Goal: Information Seeking & Learning: Learn about a topic

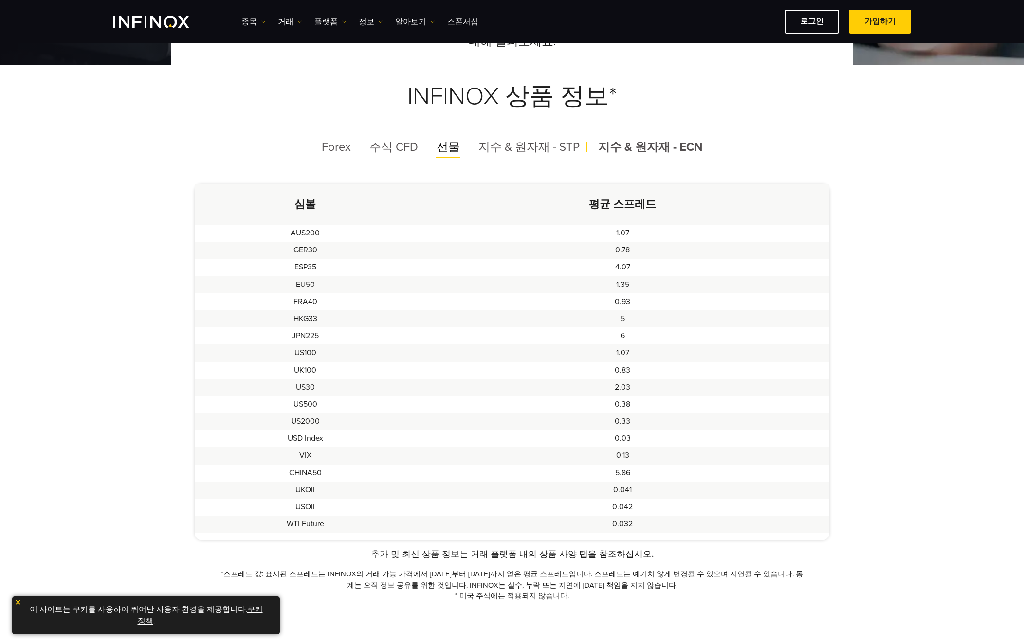
click at [455, 150] on span "선물" at bounding box center [448, 147] width 23 height 14
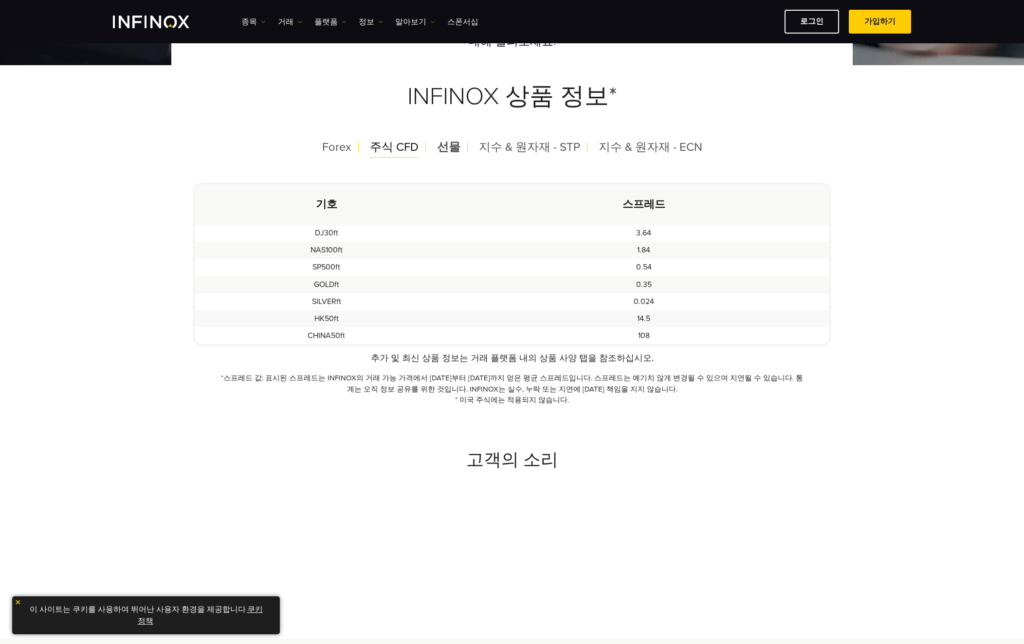
click at [404, 151] on span "주식 CFD" at bounding box center [394, 147] width 49 height 14
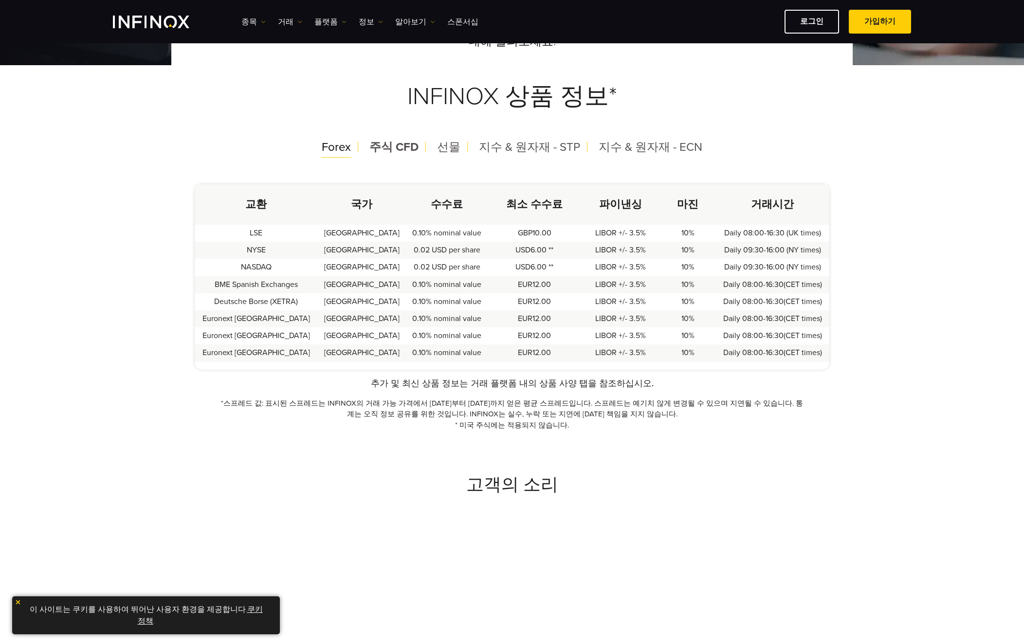
click at [334, 152] on span "Forex" at bounding box center [336, 147] width 29 height 14
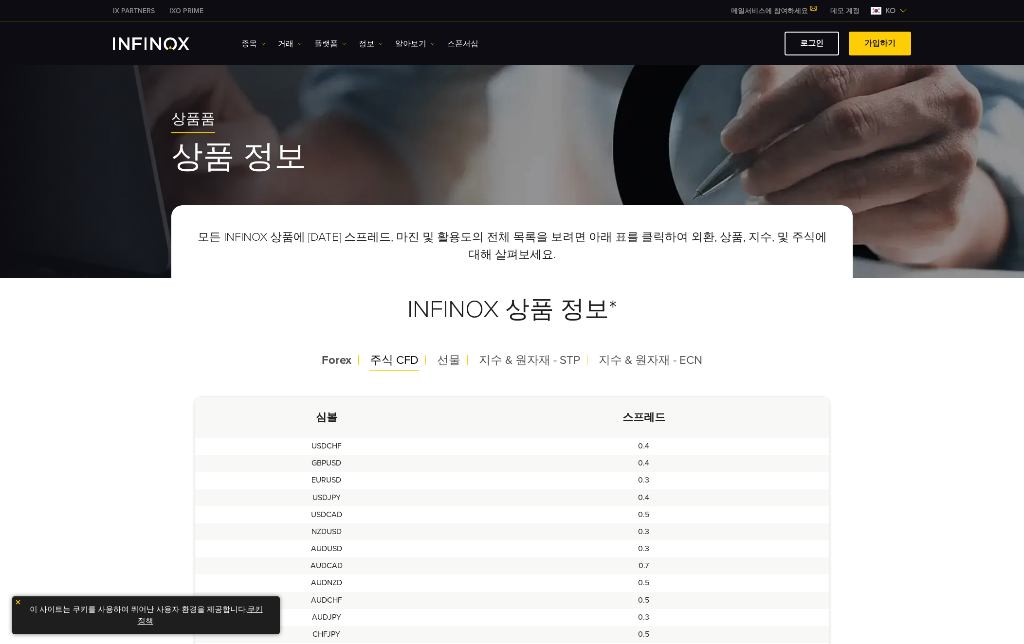
click at [399, 362] on span "주식 CFD" at bounding box center [394, 360] width 49 height 14
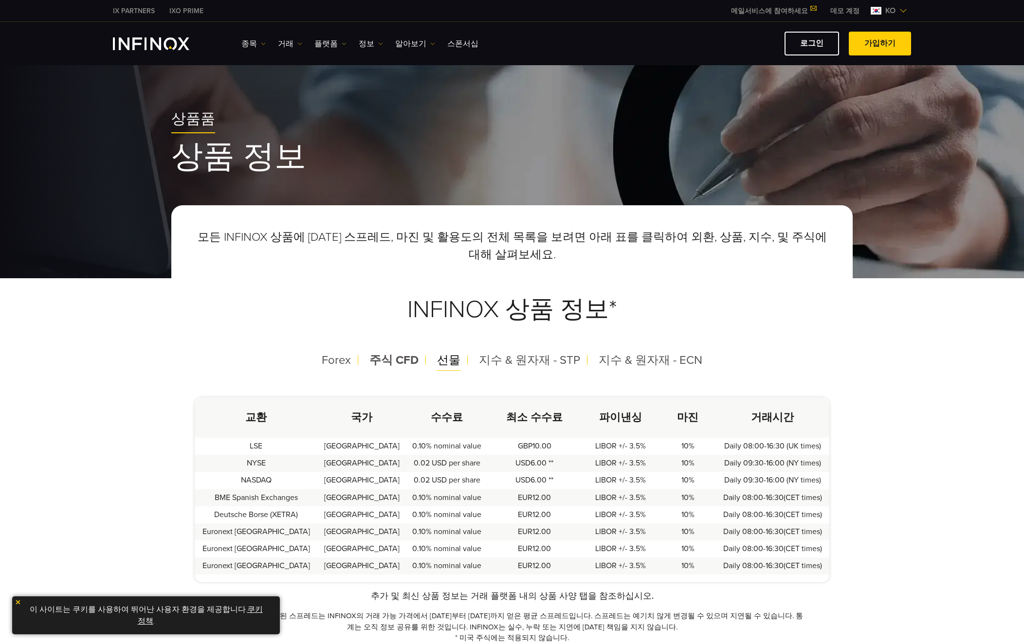
click at [443, 357] on span "선물" at bounding box center [448, 360] width 23 height 14
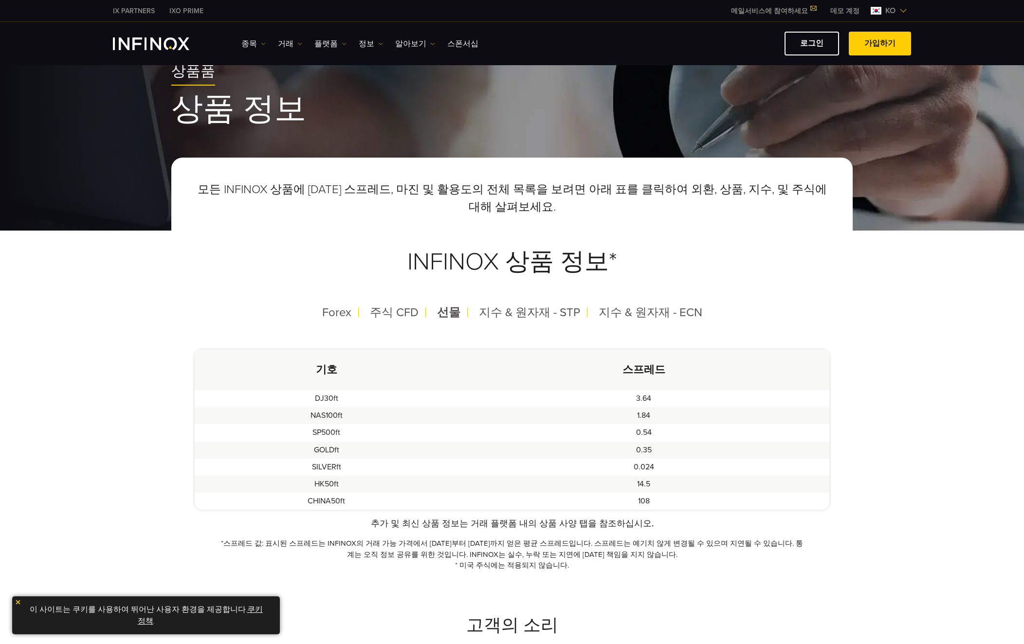
scroll to position [49, 0]
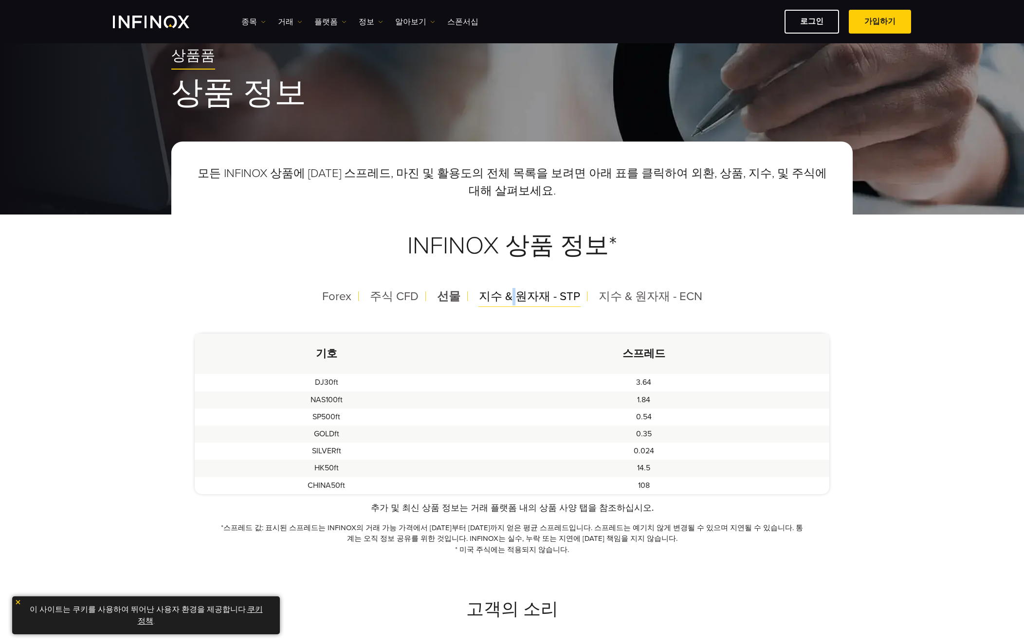
click at [515, 298] on span "지수 & 원자재 - STP" at bounding box center [529, 297] width 101 height 14
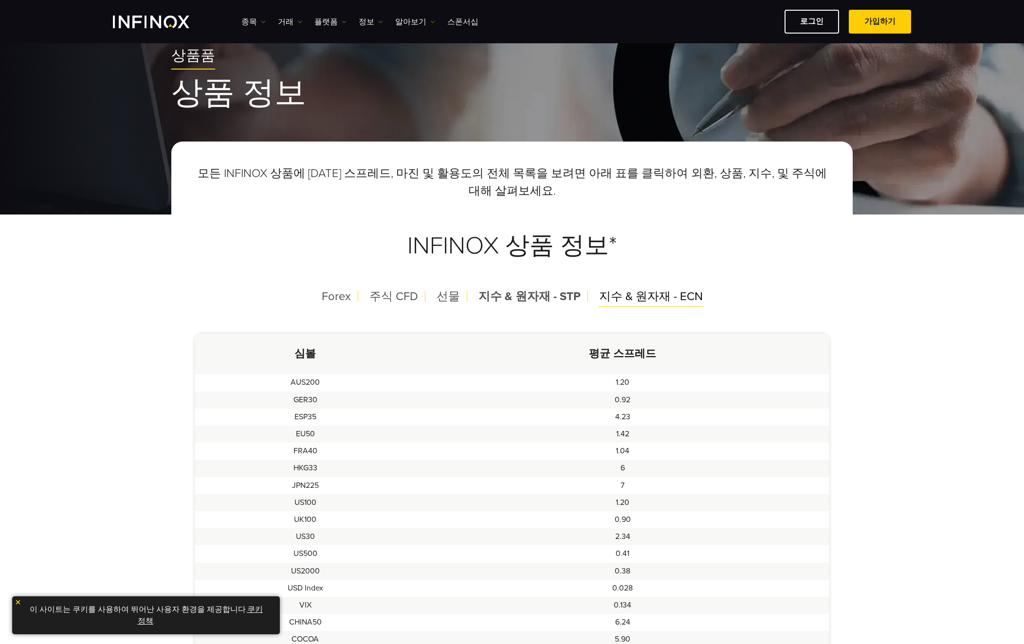
click at [644, 301] on span "지수 & 원자재 - ECN" at bounding box center [651, 297] width 104 height 14
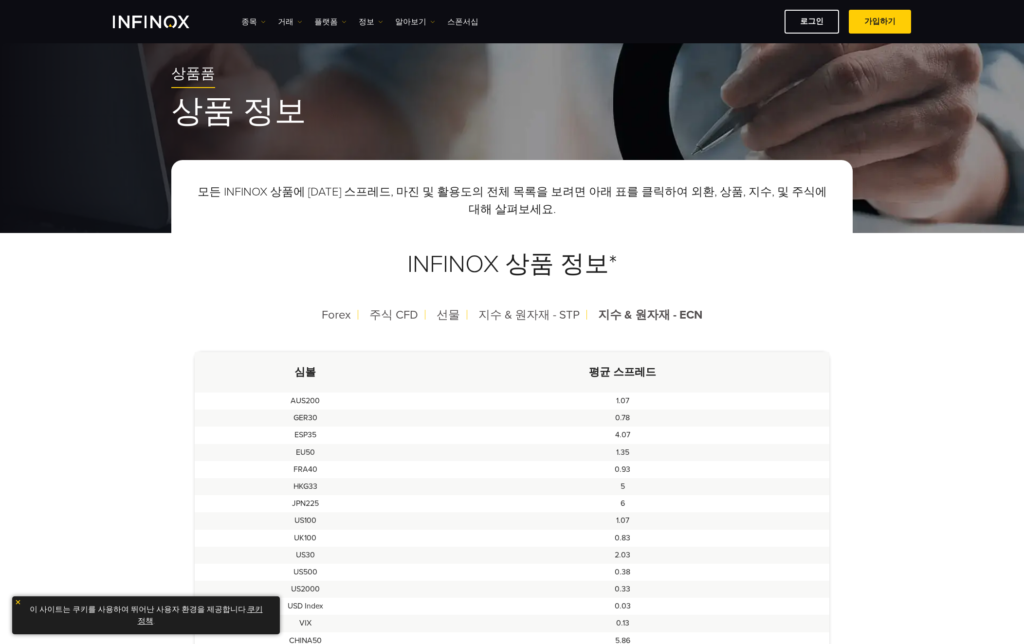
scroll to position [0, 0]
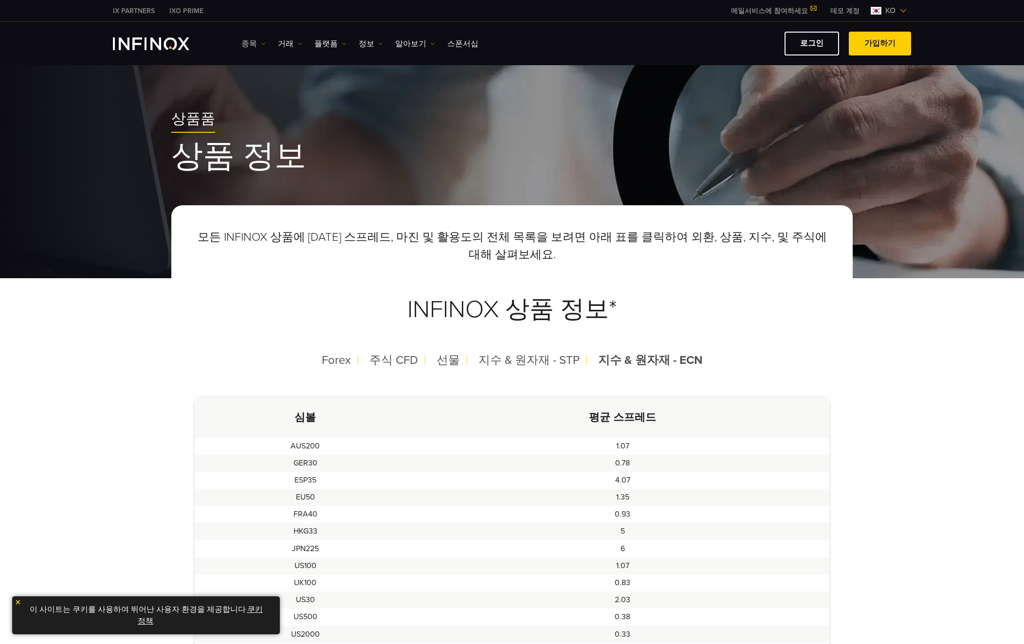
click at [252, 44] on link "종목" at bounding box center [253, 44] width 24 height 12
click at [289, 46] on link "거래" at bounding box center [290, 44] width 24 height 12
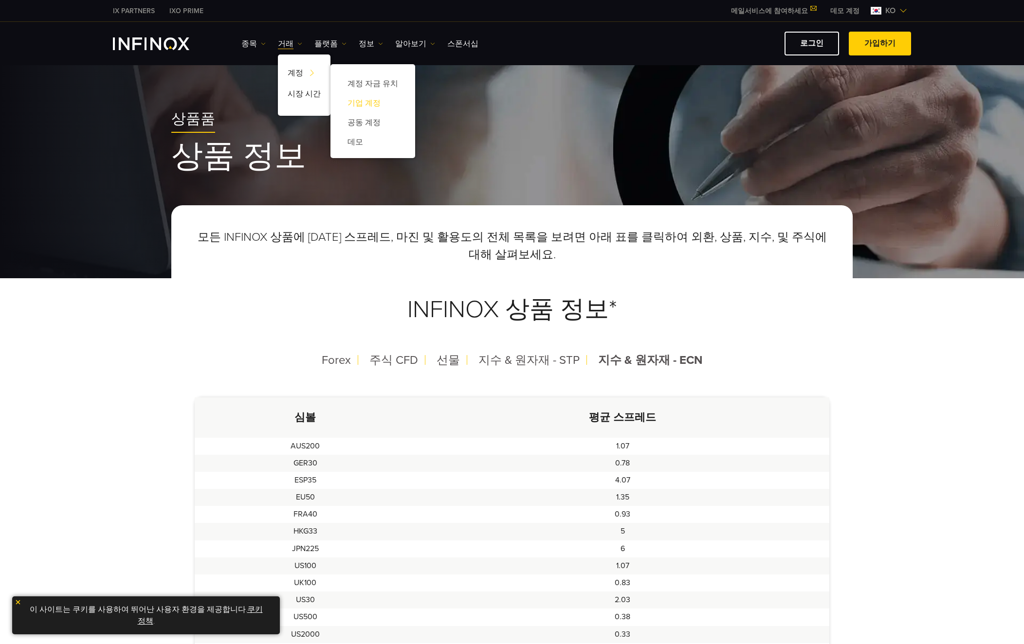
click at [361, 103] on link "기업 계정" at bounding box center [372, 102] width 65 height 19
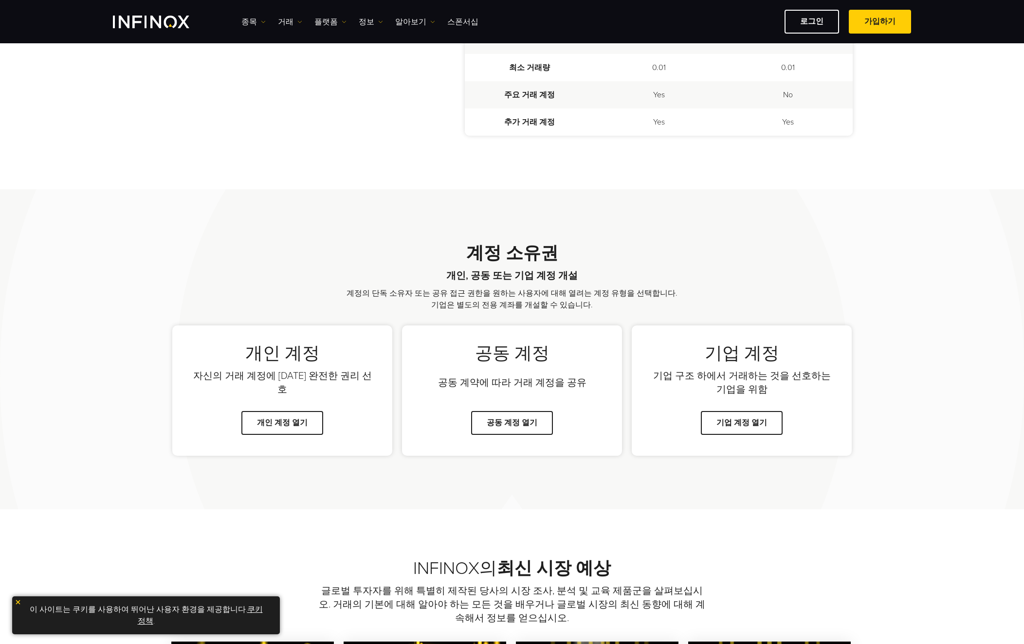
scroll to position [280, 0]
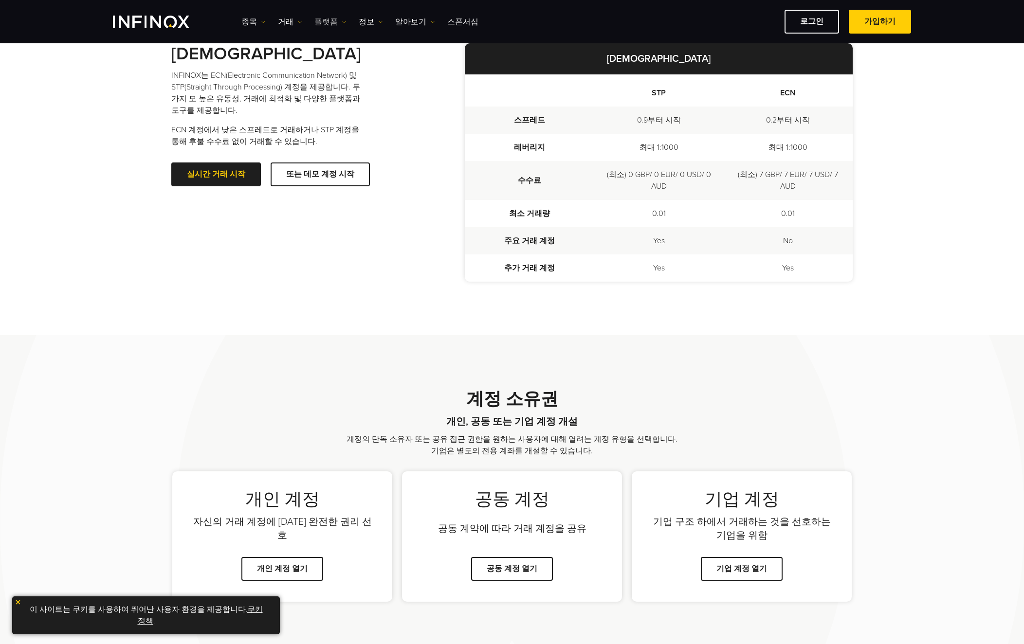
click at [323, 22] on link "플랫폼" at bounding box center [330, 22] width 32 height 12
click at [341, 90] on link "INFINOX 플랫폼" at bounding box center [351, 94] width 74 height 21
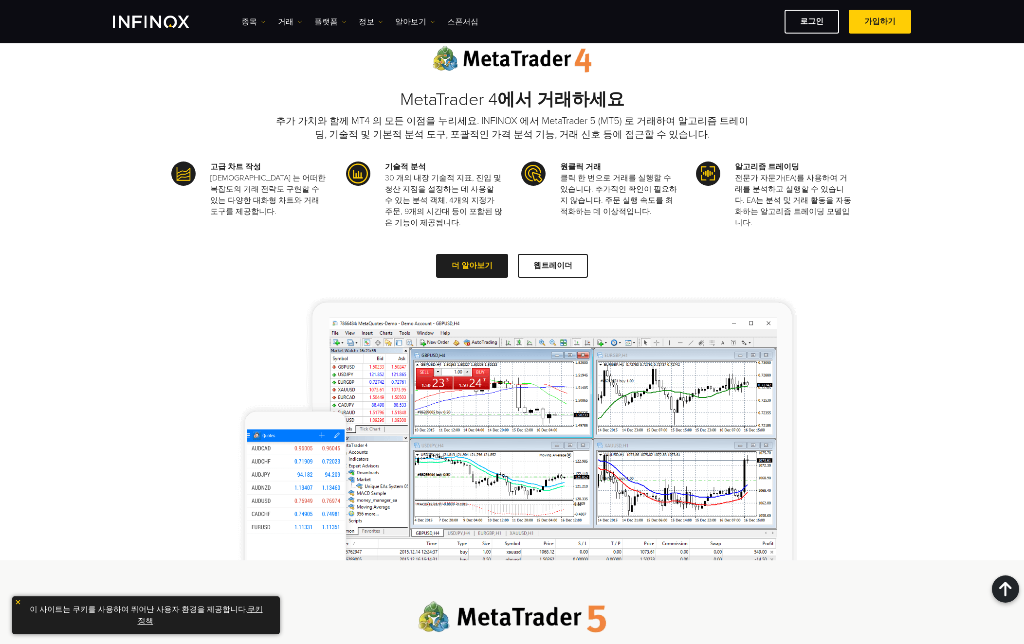
scroll to position [730, 0]
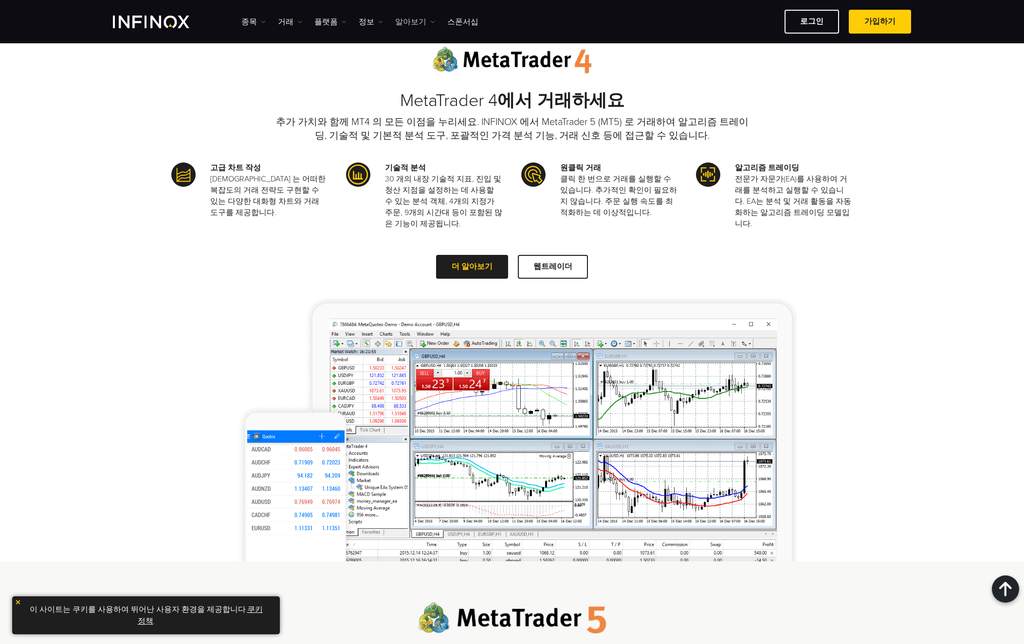
click at [403, 26] on link "알아보기" at bounding box center [415, 22] width 40 height 12
click at [410, 52] on link "INFINOX에 대하여" at bounding box center [436, 52] width 82 height 21
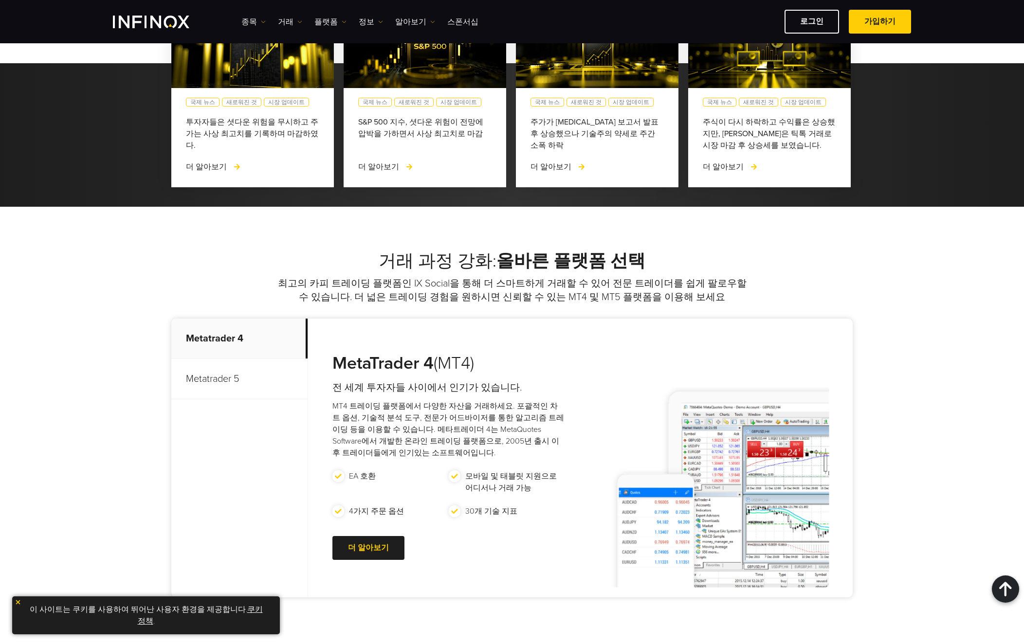
scroll to position [2580, 0]
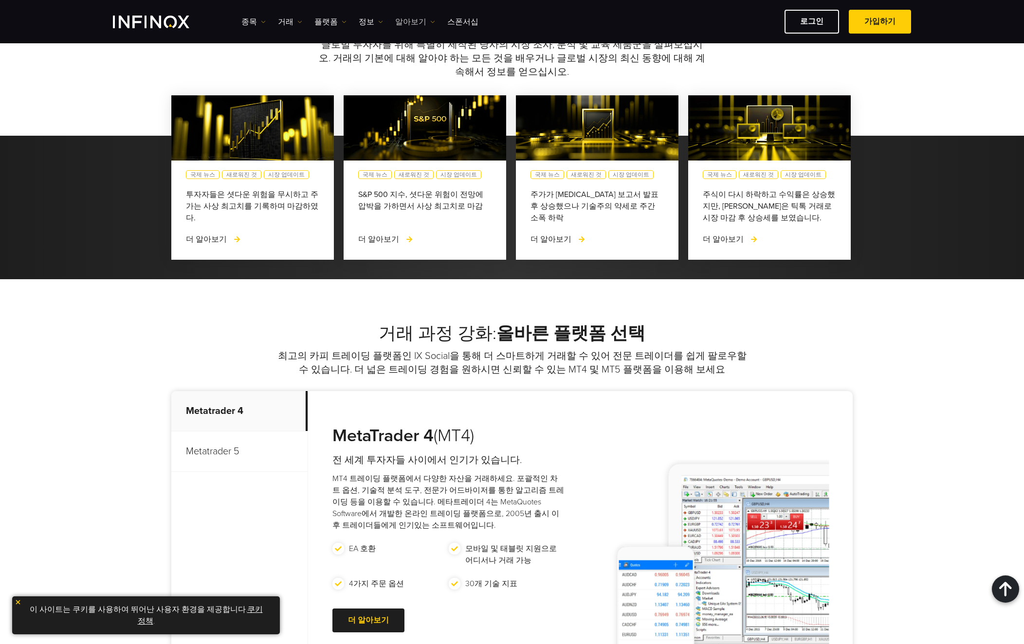
click at [411, 20] on link "알아보기" at bounding box center [415, 22] width 40 height 12
click at [454, 20] on link "스폰서십" at bounding box center [462, 22] width 31 height 12
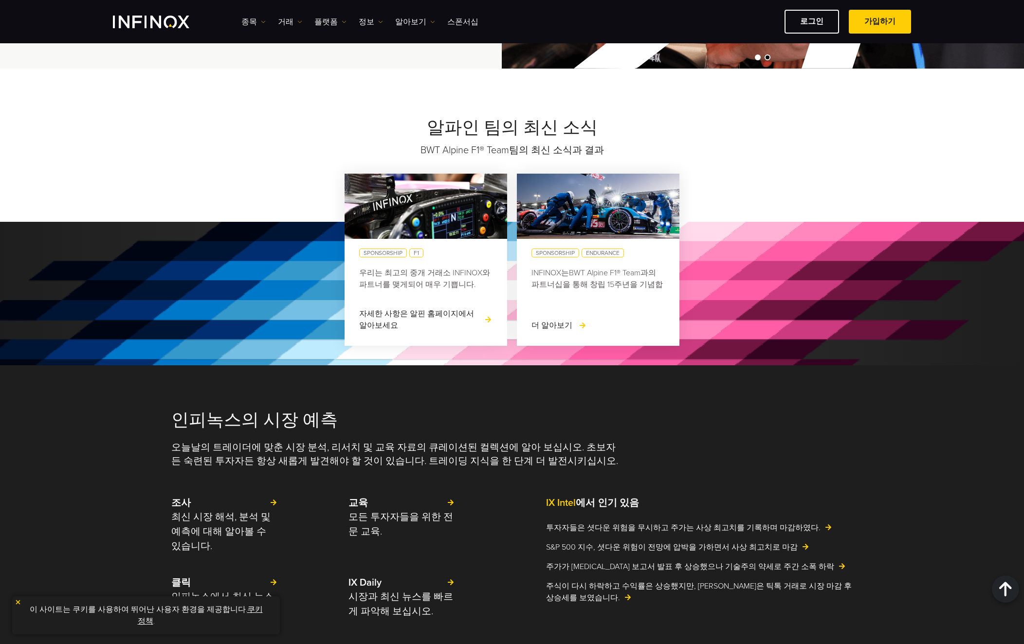
scroll to position [1022, 0]
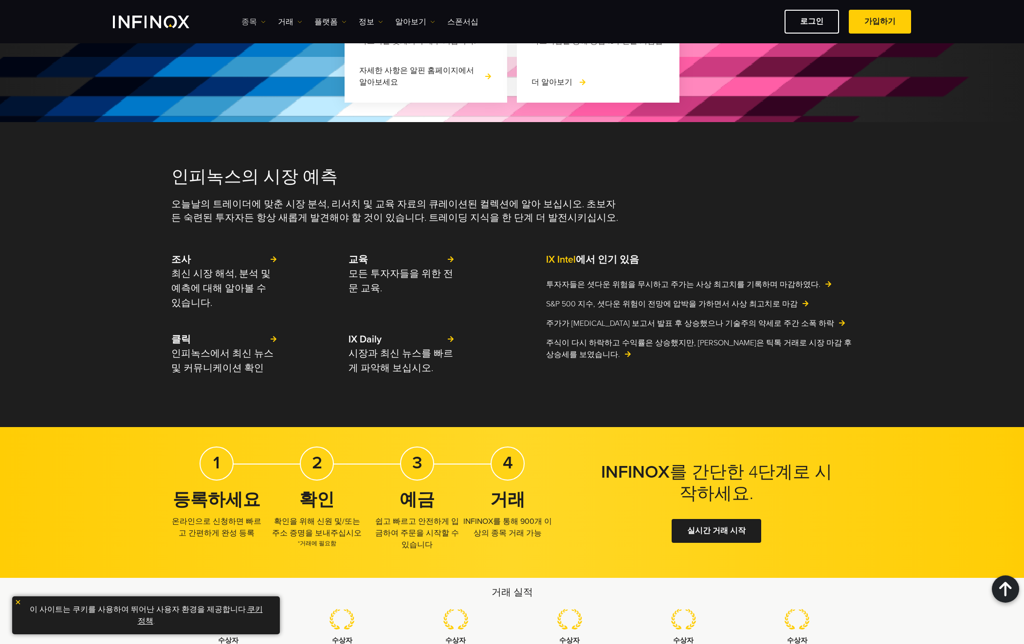
click at [253, 24] on link "종목" at bounding box center [253, 22] width 24 height 12
click at [259, 74] on link "상품 정보" at bounding box center [267, 73] width 53 height 21
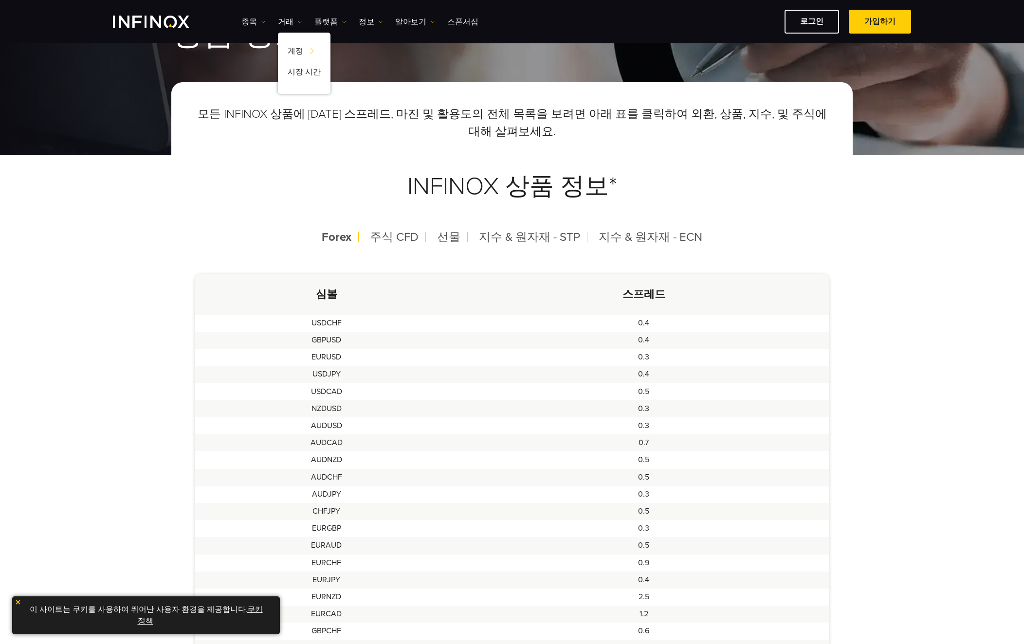
scroll to position [195, 0]
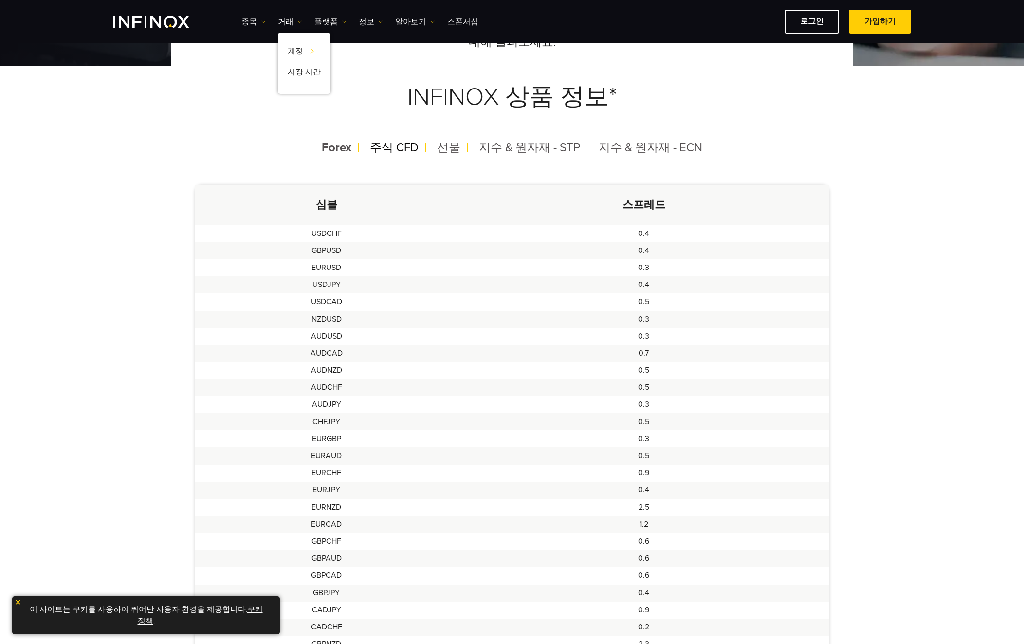
click at [394, 150] on span "주식 CFD" at bounding box center [394, 148] width 49 height 14
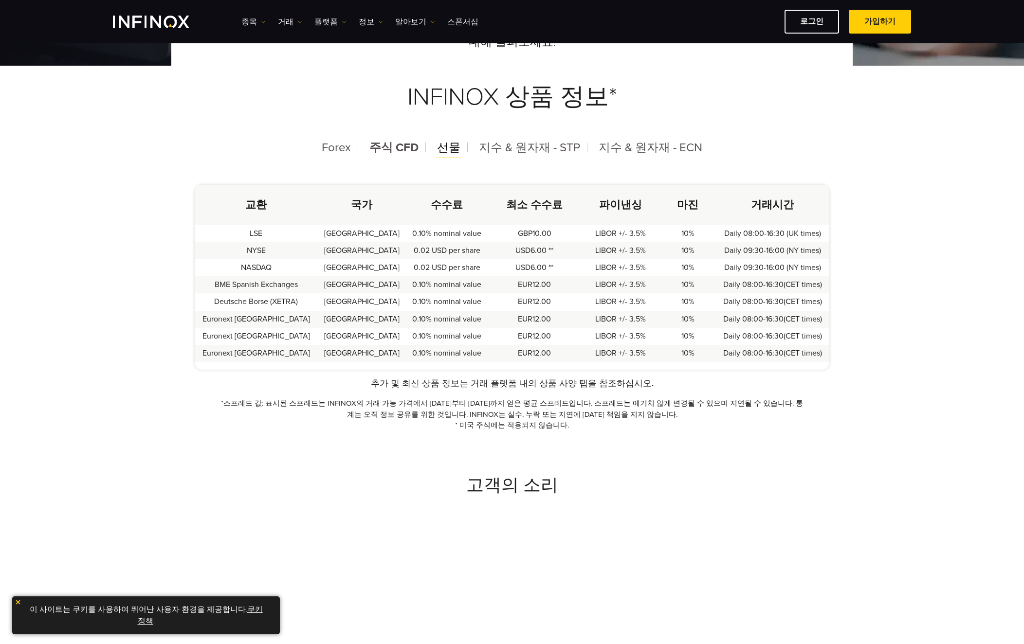
click at [447, 149] on span "선물" at bounding box center [448, 148] width 23 height 14
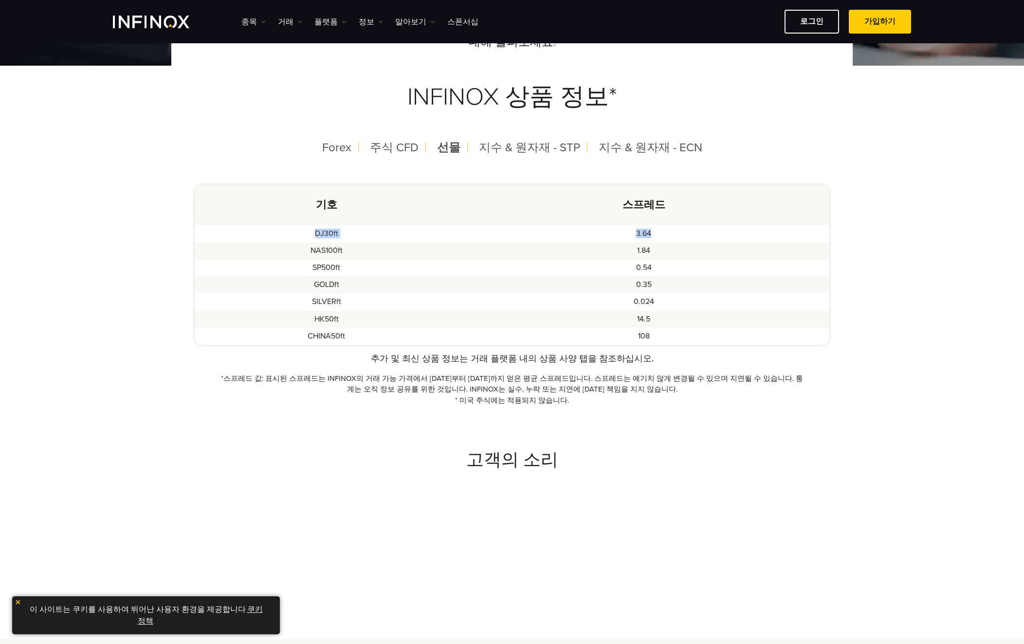
drag, startPoint x: 316, startPoint y: 235, endPoint x: 670, endPoint y: 233, distance: 353.9
click at [670, 233] on tr "DJ30ft 3.64" at bounding box center [512, 233] width 635 height 17
drag, startPoint x: 670, startPoint y: 233, endPoint x: 642, endPoint y: 257, distance: 36.6
click at [642, 257] on td "1.84" at bounding box center [644, 250] width 371 height 17
drag, startPoint x: 642, startPoint y: 257, endPoint x: 652, endPoint y: 269, distance: 15.6
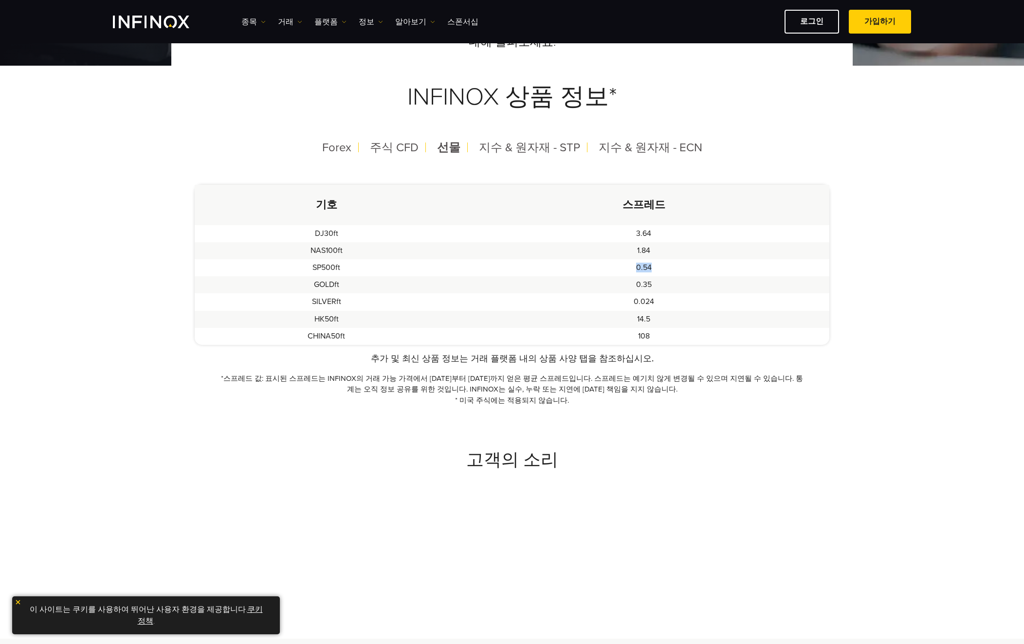
click at [652, 269] on td "0.54" at bounding box center [644, 267] width 371 height 17
drag, startPoint x: 652, startPoint y: 269, endPoint x: 653, endPoint y: 285, distance: 16.1
click at [653, 285] on td "0.35" at bounding box center [644, 284] width 371 height 17
drag, startPoint x: 653, startPoint y: 285, endPoint x: 664, endPoint y: 301, distance: 19.6
click at [664, 301] on td "0.024" at bounding box center [644, 302] width 371 height 17
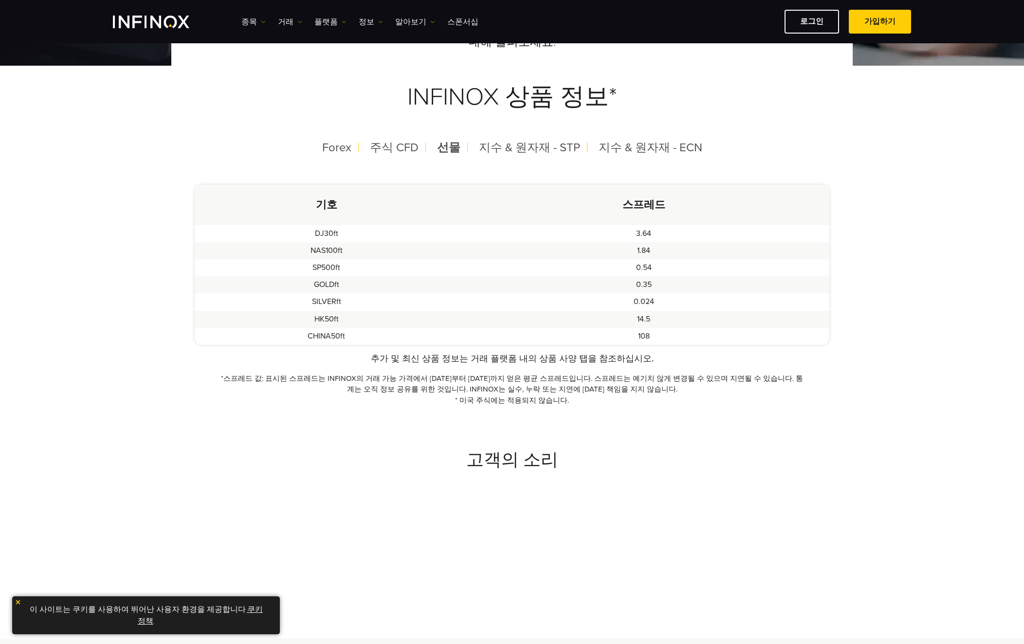
click at [526, 290] on td "0.35" at bounding box center [644, 284] width 371 height 17
click at [508, 149] on span "지수 & 원자재 - STP" at bounding box center [529, 148] width 101 height 14
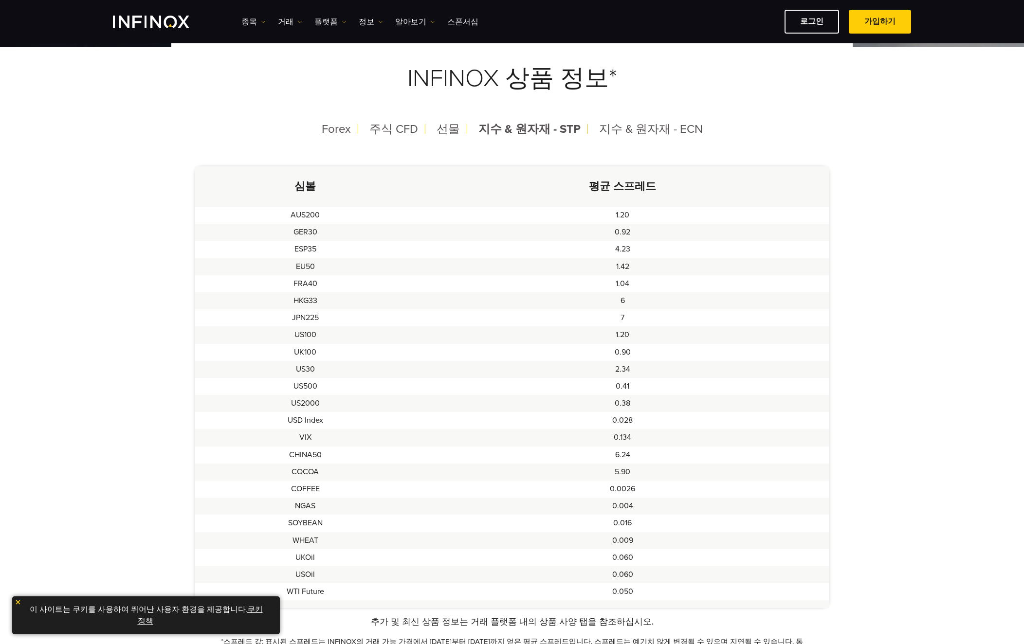
scroll to position [146, 0]
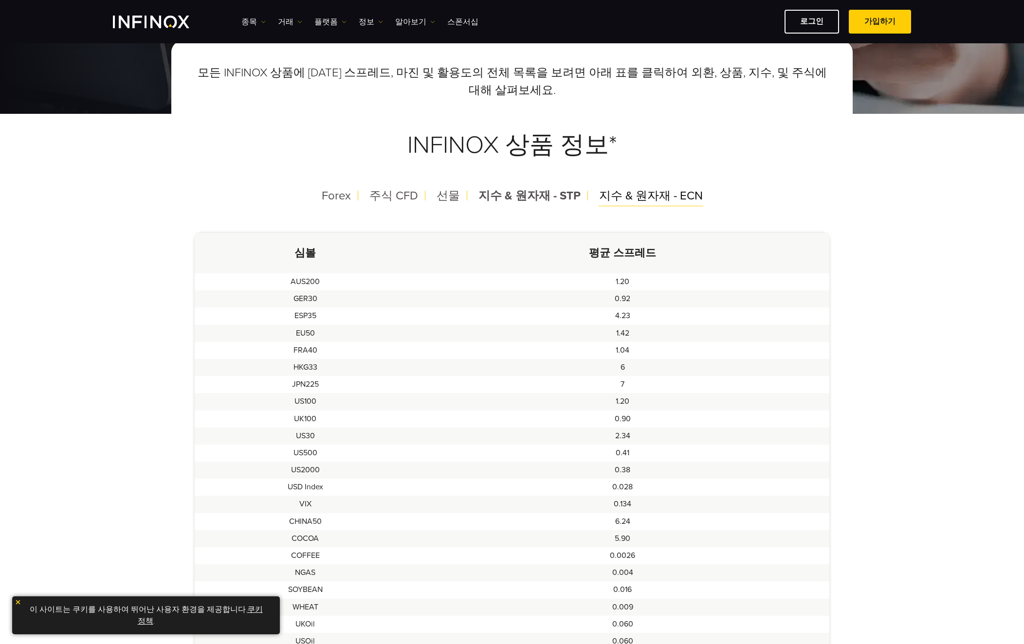
click at [633, 198] on span "지수 & 원자재 - ECN" at bounding box center [651, 196] width 104 height 14
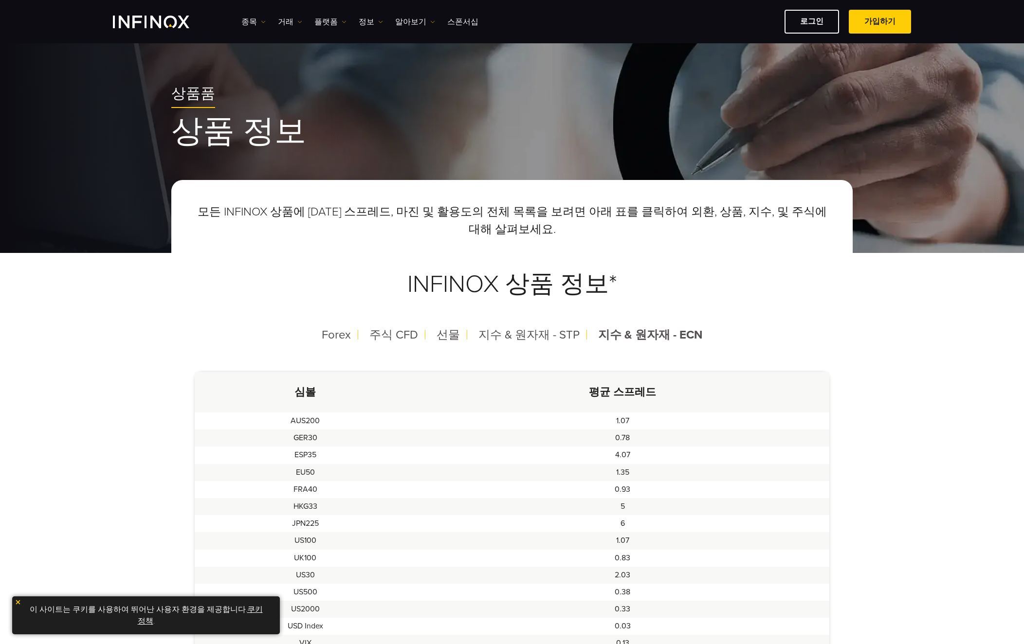
scroll to position [0, 0]
